Goal: Transaction & Acquisition: Download file/media

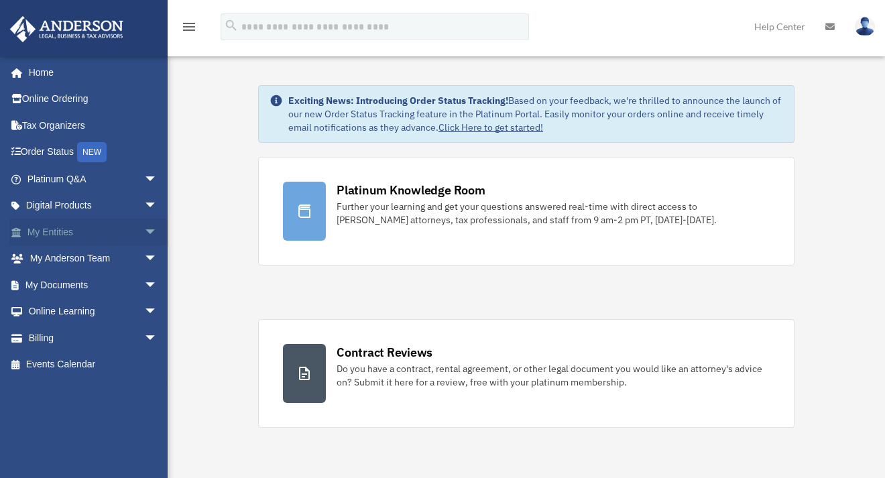
click at [56, 236] on link "My Entities arrow_drop_down" at bounding box center [93, 232] width 168 height 27
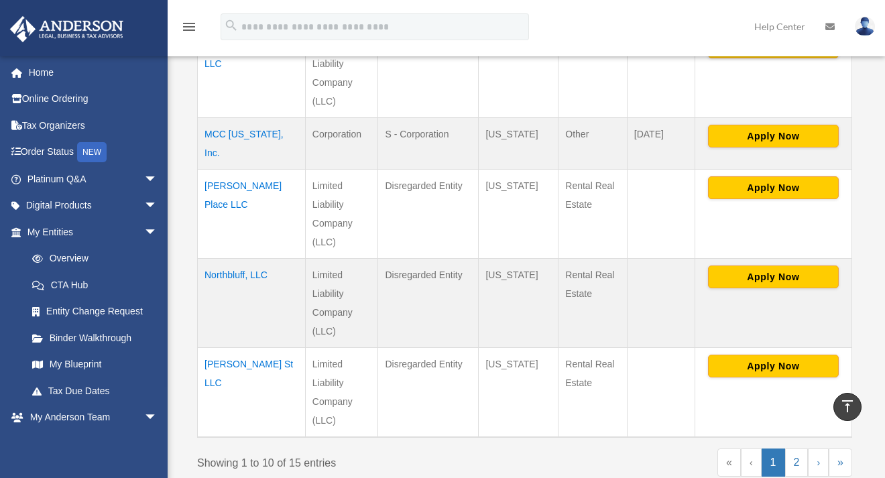
scroll to position [793, 0]
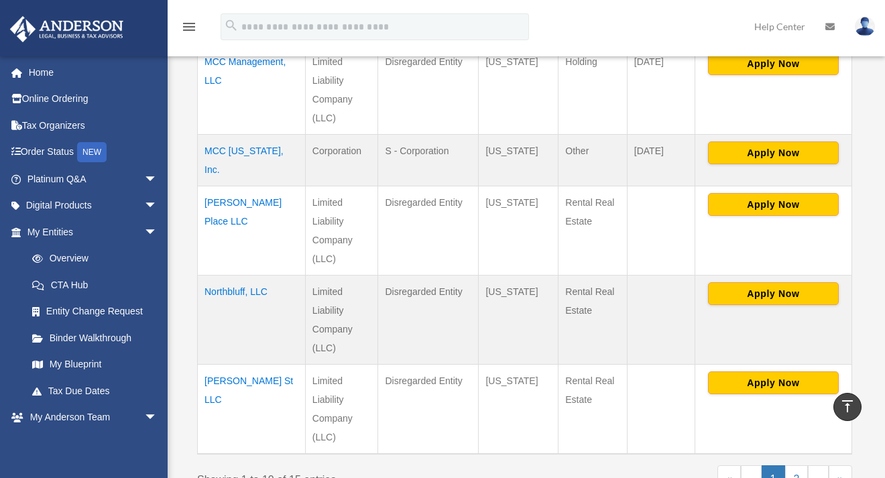
click at [240, 134] on td "MCC [US_STATE], Inc." at bounding box center [252, 160] width 108 height 52
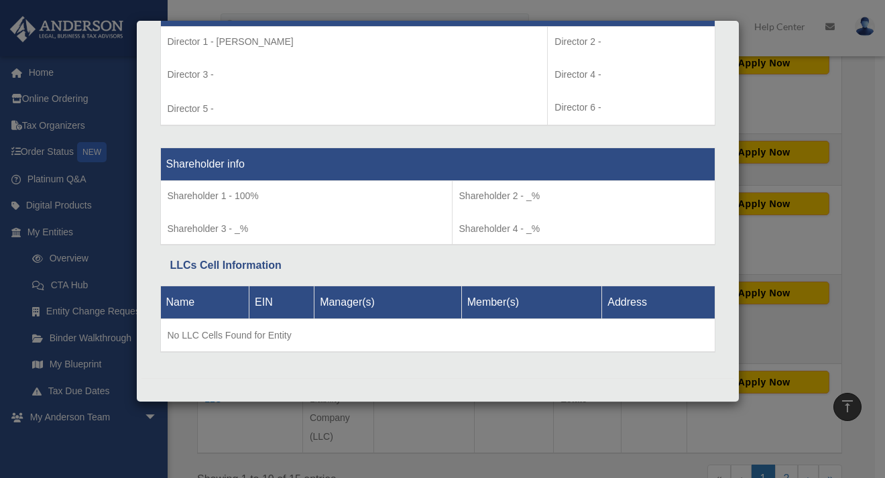
scroll to position [1017, 0]
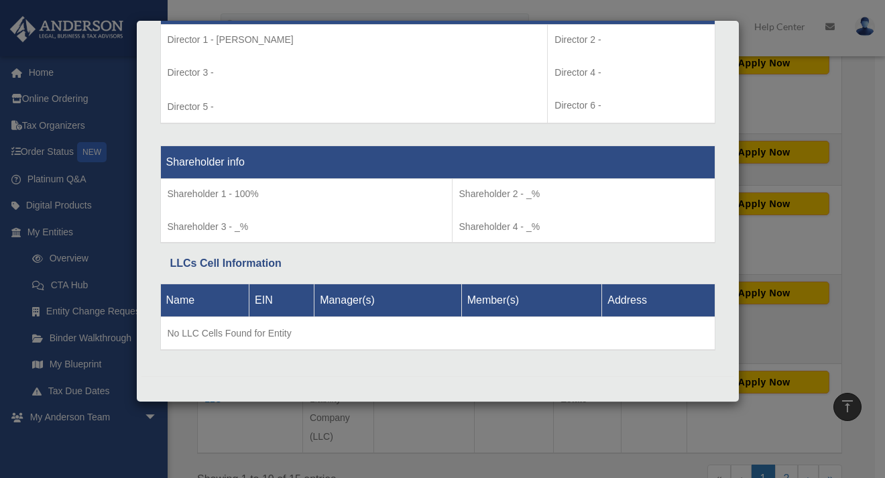
click at [367, 433] on div "Details × Articles Sent Organizational Date" at bounding box center [442, 239] width 885 height 478
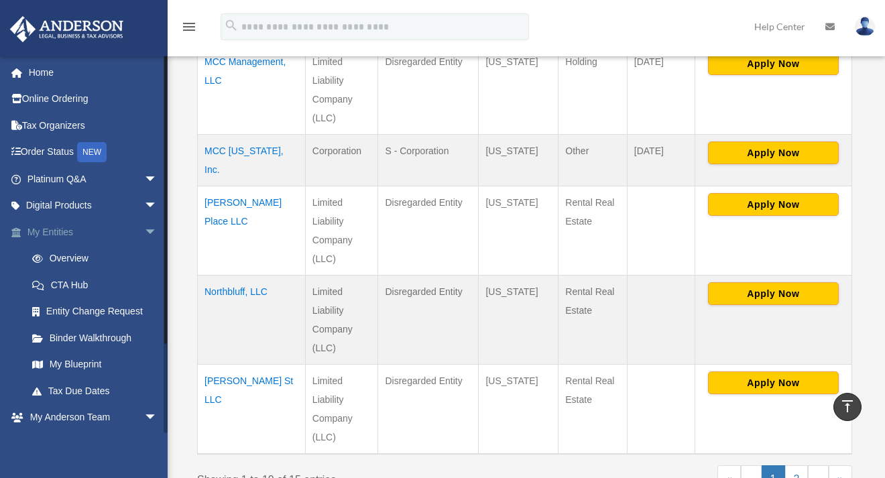
click at [98, 222] on link "My Entities arrow_drop_down" at bounding box center [93, 232] width 168 height 27
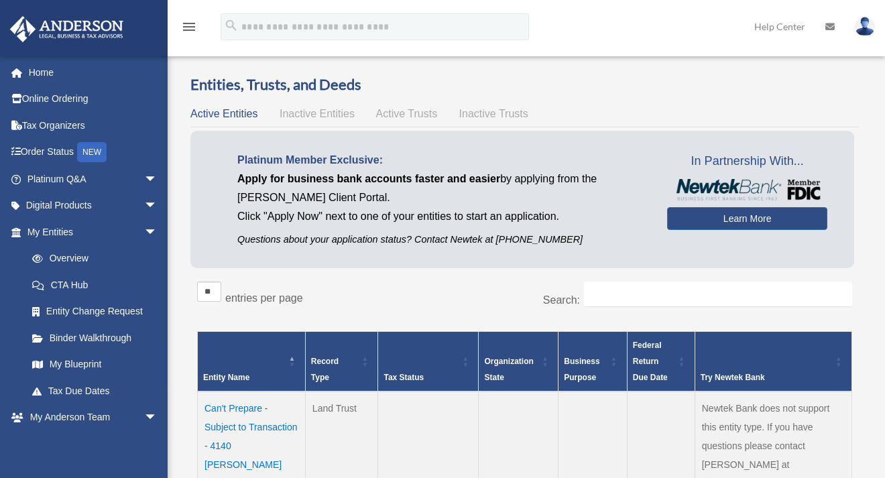
click at [91, 343] on link "Binder Walkthrough" at bounding box center [95, 338] width 152 height 27
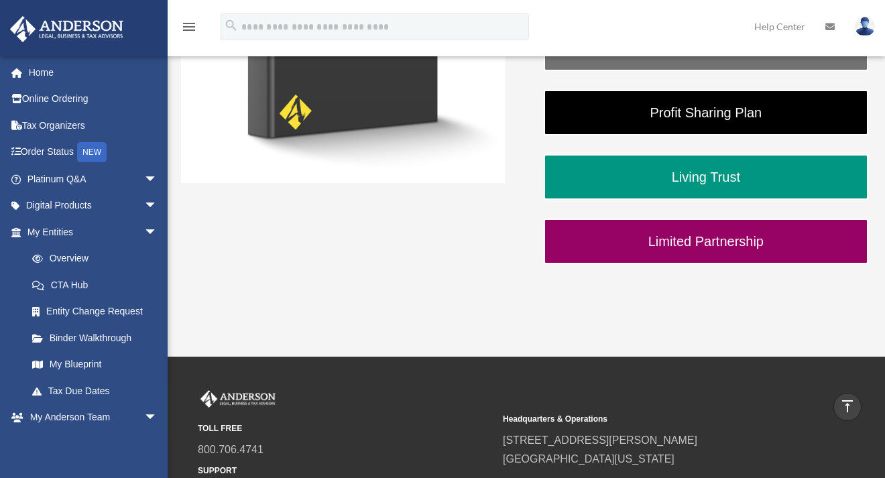
scroll to position [34, 0]
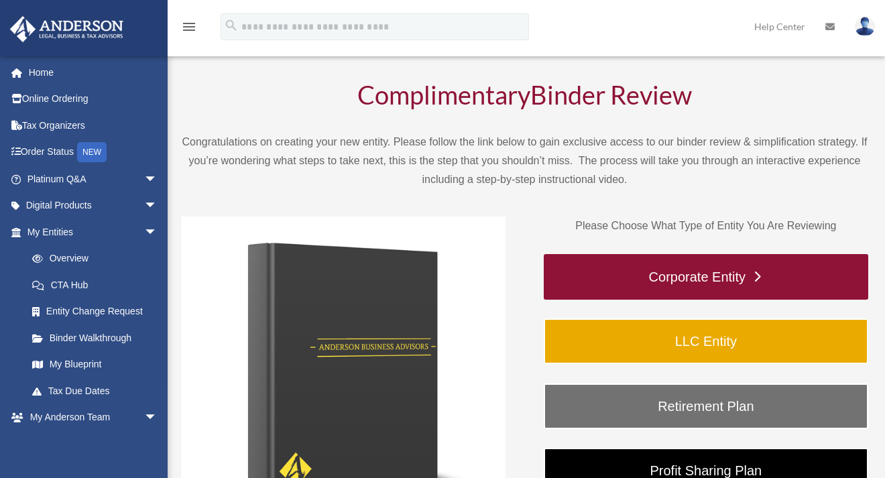
click at [625, 285] on link "Corporate Entity" at bounding box center [706, 277] width 325 height 46
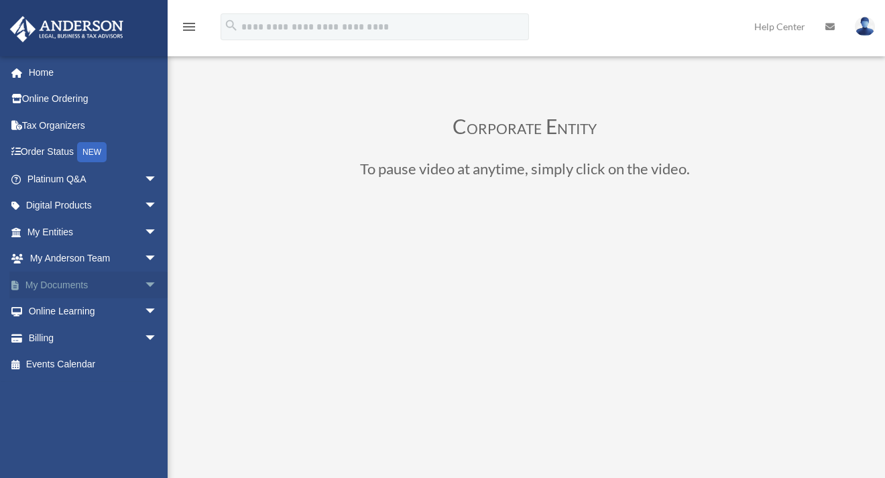
click at [64, 285] on link "My Documents arrow_drop_down" at bounding box center [93, 285] width 168 height 27
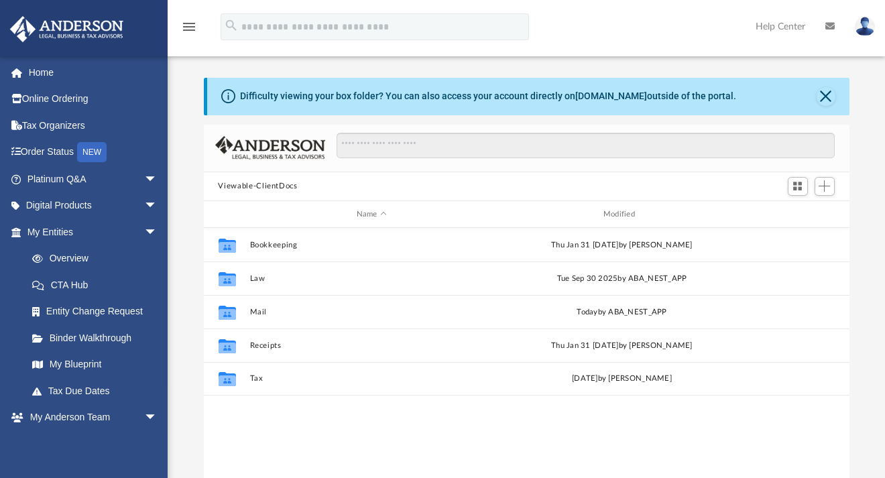
scroll to position [295, 636]
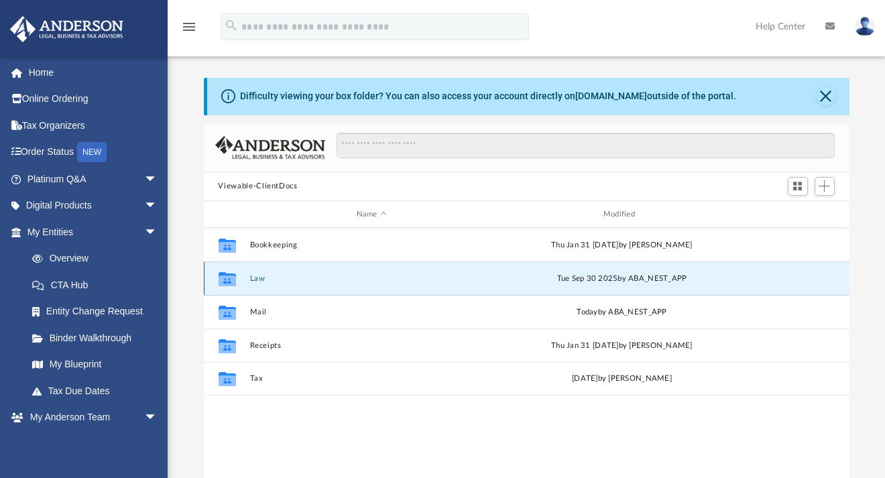
click at [255, 278] on button "Law" at bounding box center [371, 278] width 244 height 9
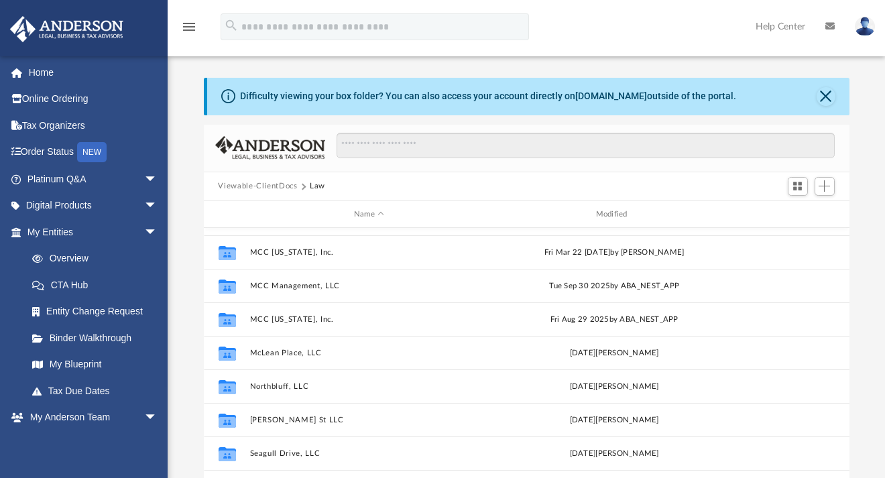
scroll to position [204, 0]
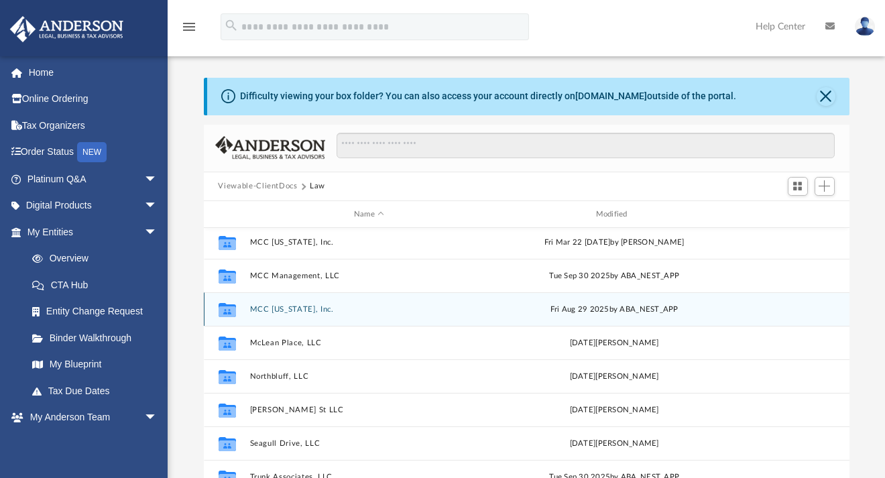
click at [272, 306] on button "MCC [US_STATE], Inc." at bounding box center [368, 309] width 239 height 9
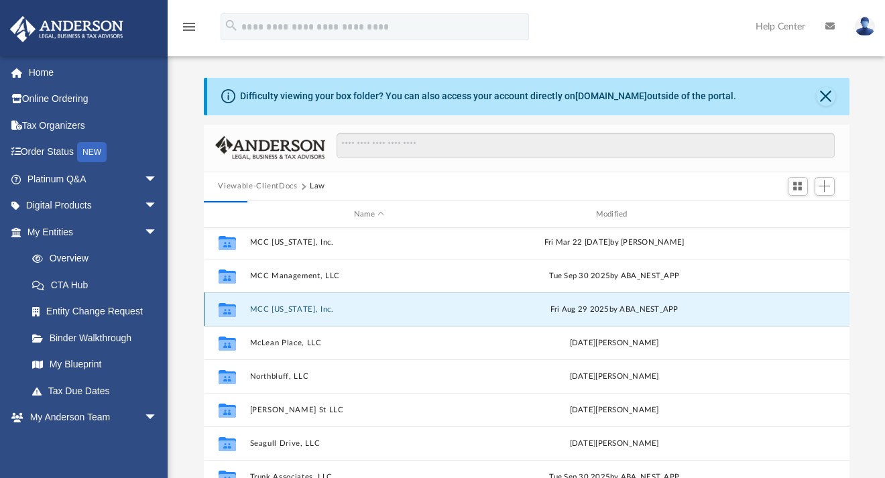
scroll to position [0, 0]
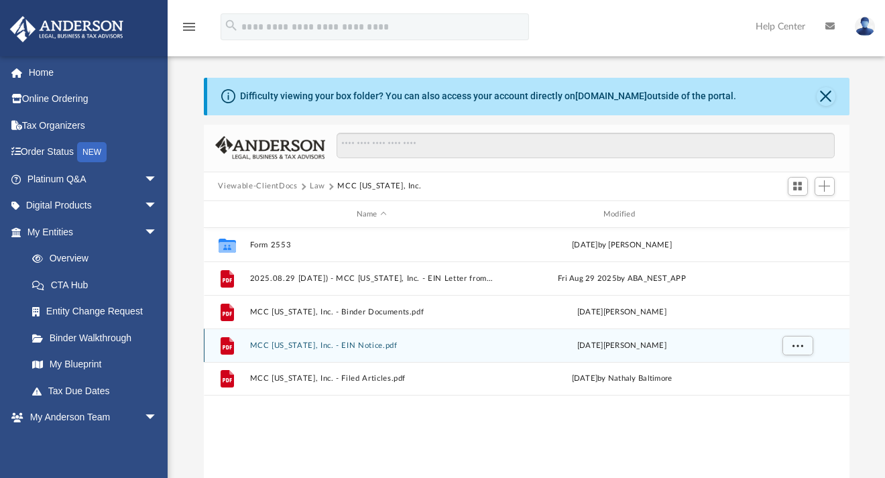
click at [283, 347] on button "MCC [US_STATE], Inc. - EIN Notice.pdf" at bounding box center [371, 345] width 244 height 9
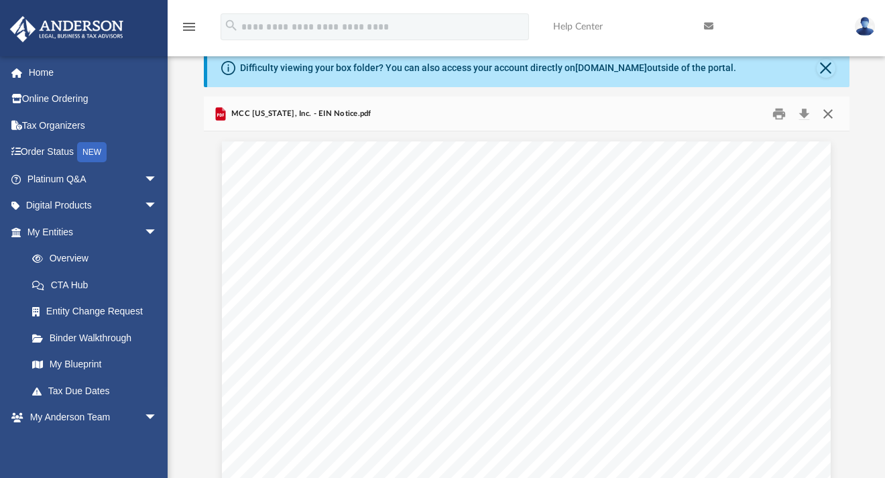
click at [829, 115] on button "Close" at bounding box center [828, 113] width 24 height 21
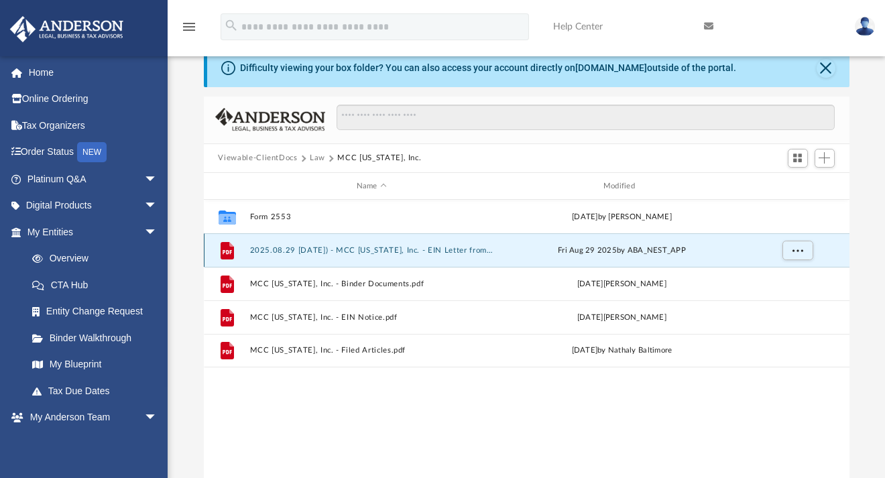
click at [343, 251] on button "2025.08.29 [DATE]) - MCC [US_STATE], Inc. - EIN Letter from IRS.pdf" at bounding box center [371, 250] width 244 height 9
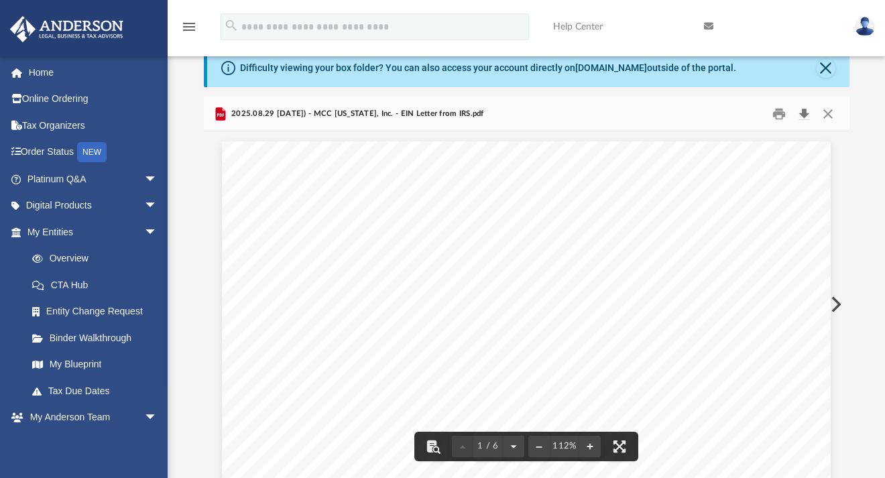
click at [805, 114] on button "Download" at bounding box center [805, 113] width 24 height 21
